Goal: Browse casually: Explore the website without a specific task or goal

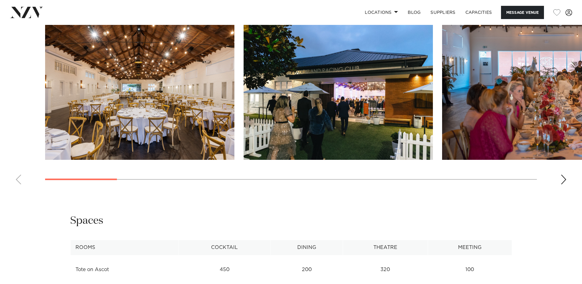
scroll to position [682, 0]
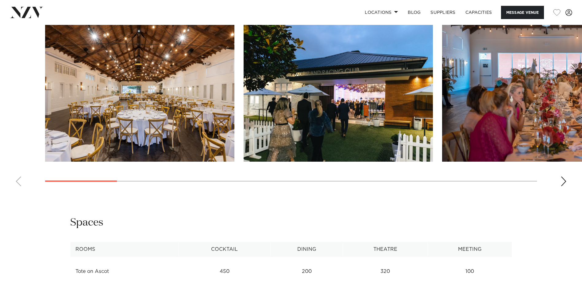
click at [564, 180] on div "Next slide" at bounding box center [564, 181] width 6 height 10
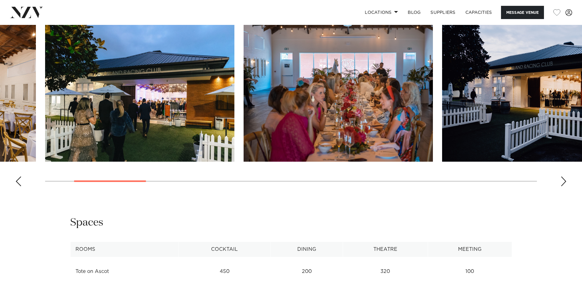
click at [564, 180] on div "Next slide" at bounding box center [564, 181] width 6 height 10
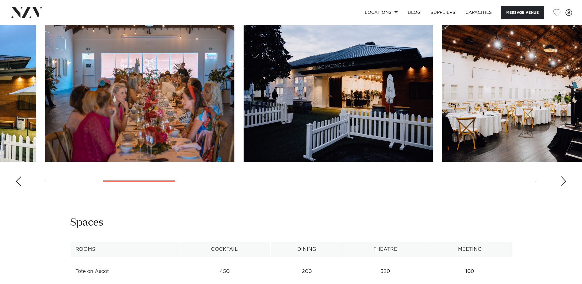
click at [564, 180] on div "Next slide" at bounding box center [564, 181] width 6 height 10
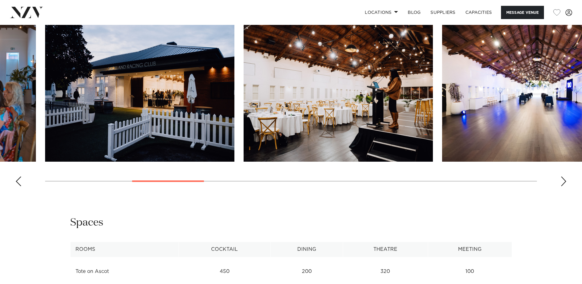
click at [564, 180] on div "Next slide" at bounding box center [564, 181] width 6 height 10
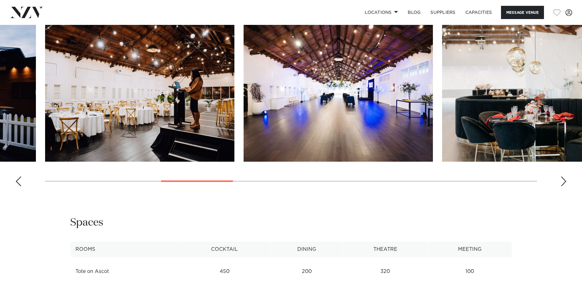
click at [564, 180] on div "Next slide" at bounding box center [564, 181] width 6 height 10
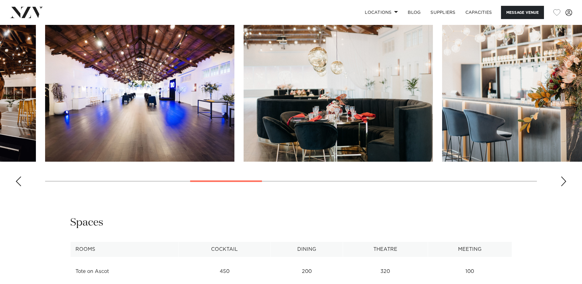
click at [564, 180] on div "Next slide" at bounding box center [564, 181] width 6 height 10
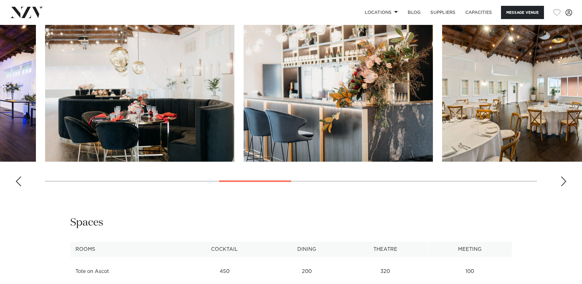
click at [564, 180] on div "Next slide" at bounding box center [564, 181] width 6 height 10
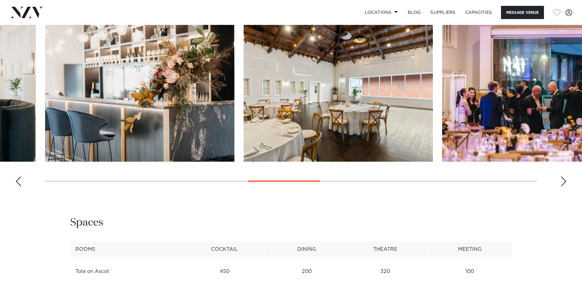
click at [564, 180] on div "Next slide" at bounding box center [564, 181] width 6 height 10
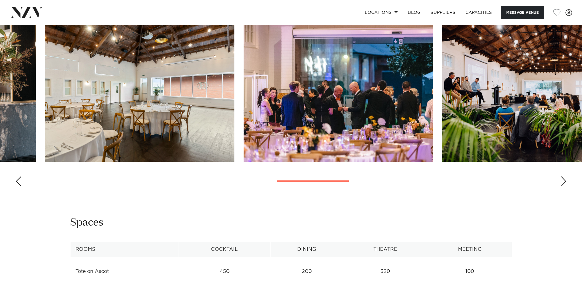
click at [564, 180] on div "Next slide" at bounding box center [564, 181] width 6 height 10
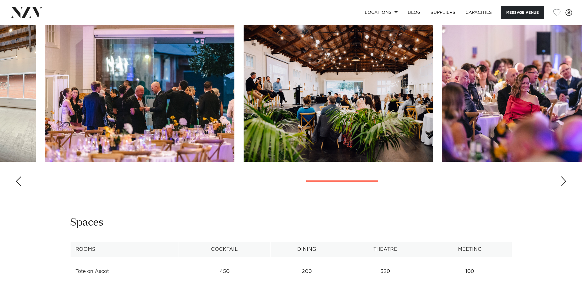
click at [564, 180] on div "Next slide" at bounding box center [564, 181] width 6 height 10
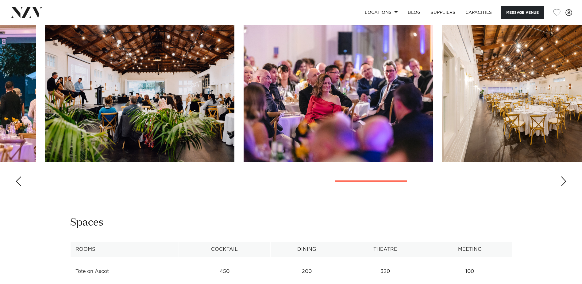
click at [564, 180] on div "Next slide" at bounding box center [564, 181] width 6 height 10
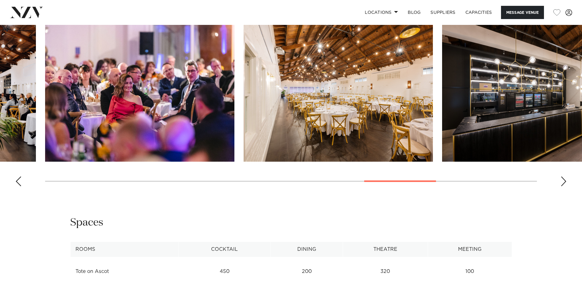
click at [564, 180] on div "Next slide" at bounding box center [564, 181] width 6 height 10
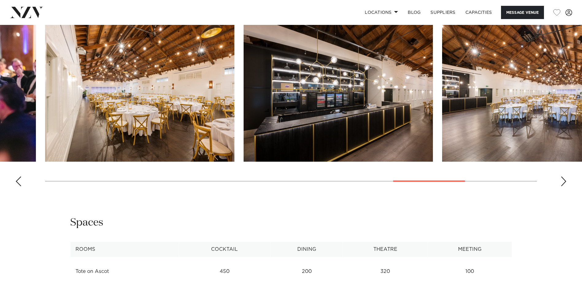
click at [564, 180] on div "Next slide" at bounding box center [564, 181] width 6 height 10
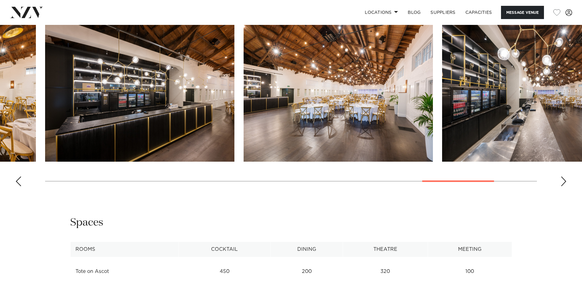
click at [564, 180] on div "Next slide" at bounding box center [564, 181] width 6 height 10
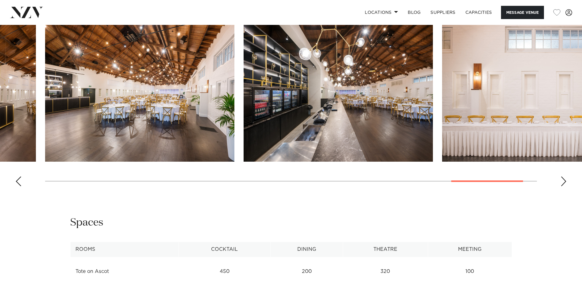
click at [564, 180] on div "Next slide" at bounding box center [564, 181] width 6 height 10
